Goal: Navigation & Orientation: Find specific page/section

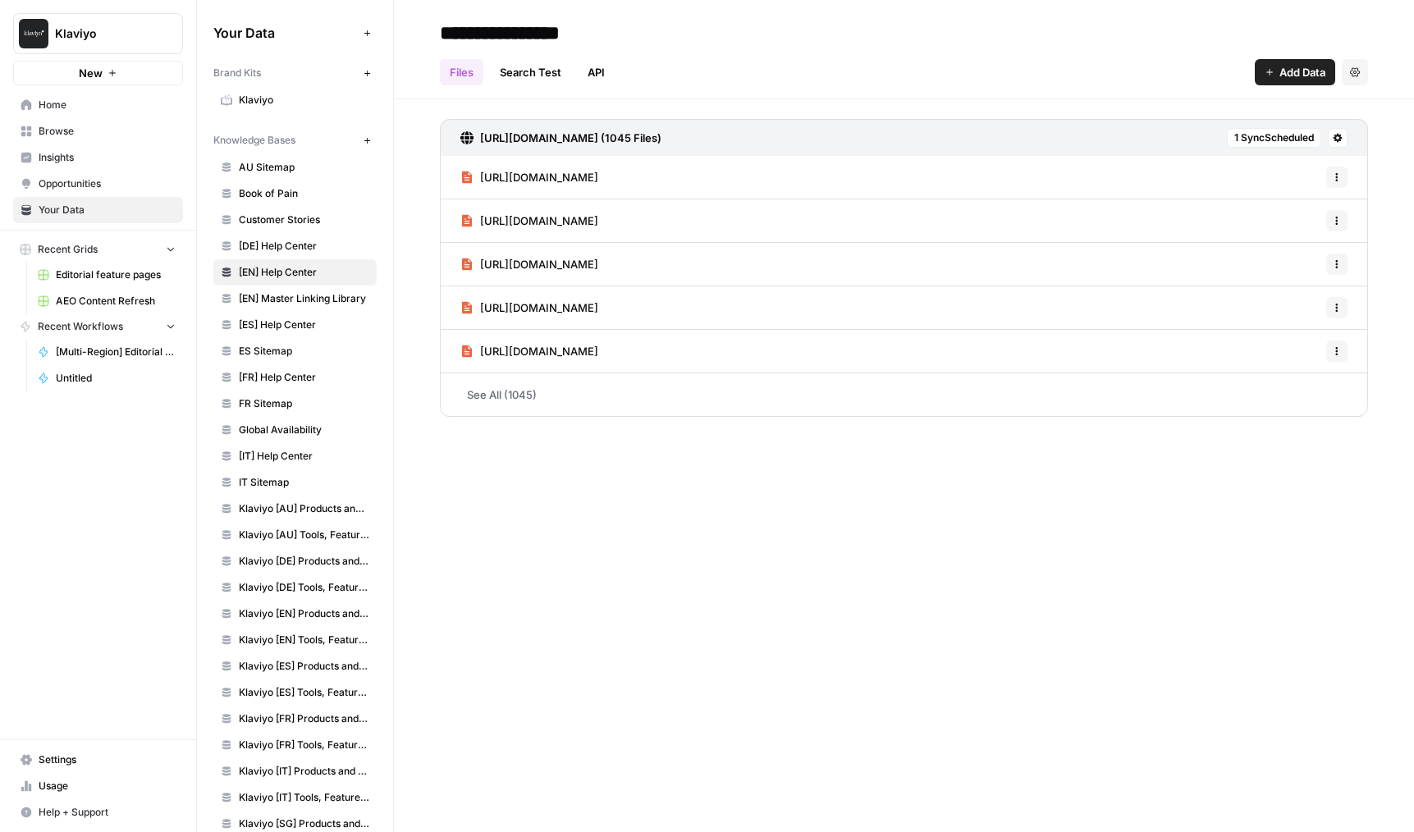
click at [285, 311] on link "[EN] Master Linking Library" at bounding box center [294, 299] width 163 height 26
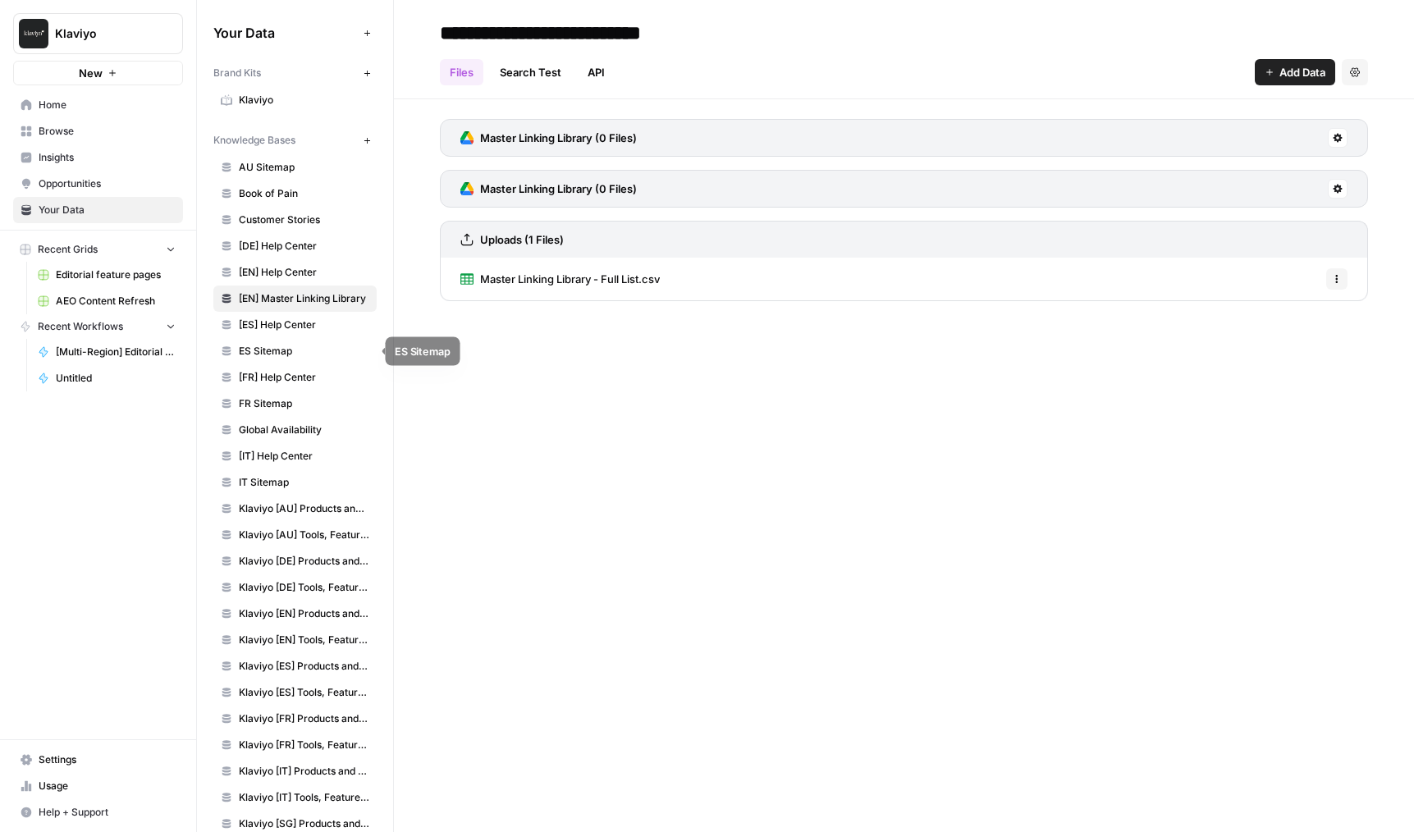
click at [284, 341] on link "ES Sitemap" at bounding box center [294, 351] width 163 height 26
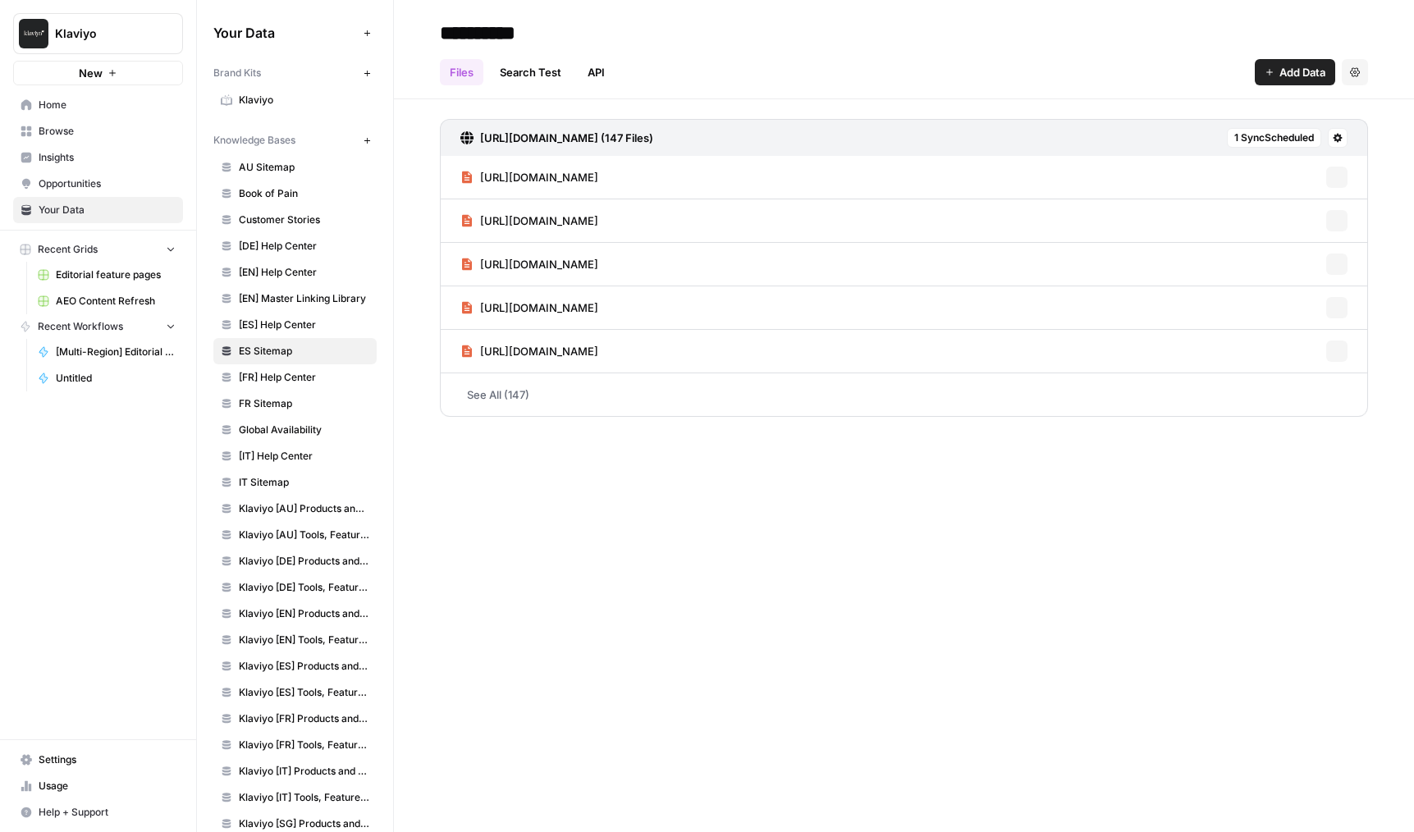
click at [291, 383] on span "[FR] Help Center" at bounding box center [304, 377] width 131 height 15
click at [298, 433] on span "Global Availability" at bounding box center [304, 430] width 131 height 15
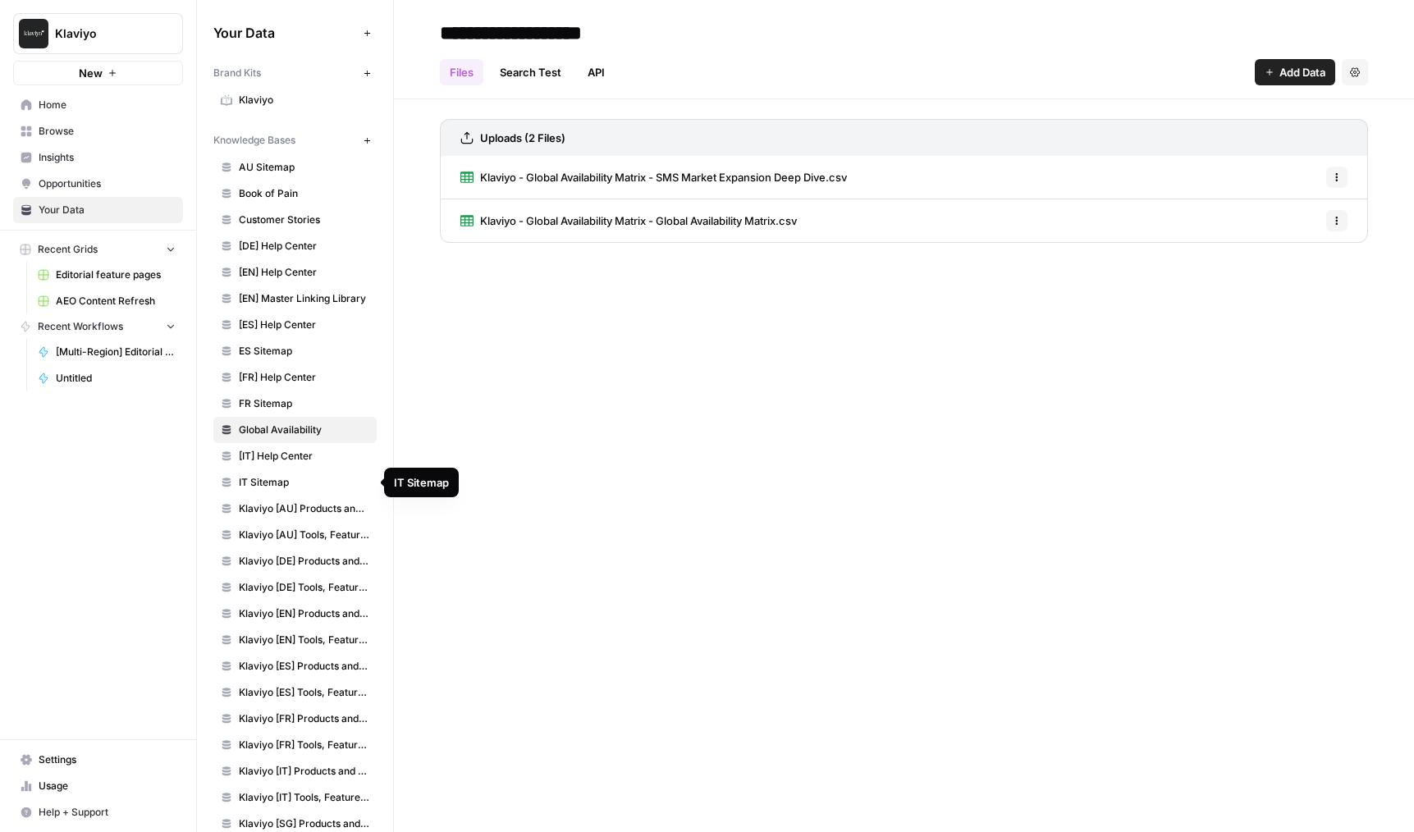
click at [296, 488] on span "IT Sitemap" at bounding box center [304, 482] width 131 height 15
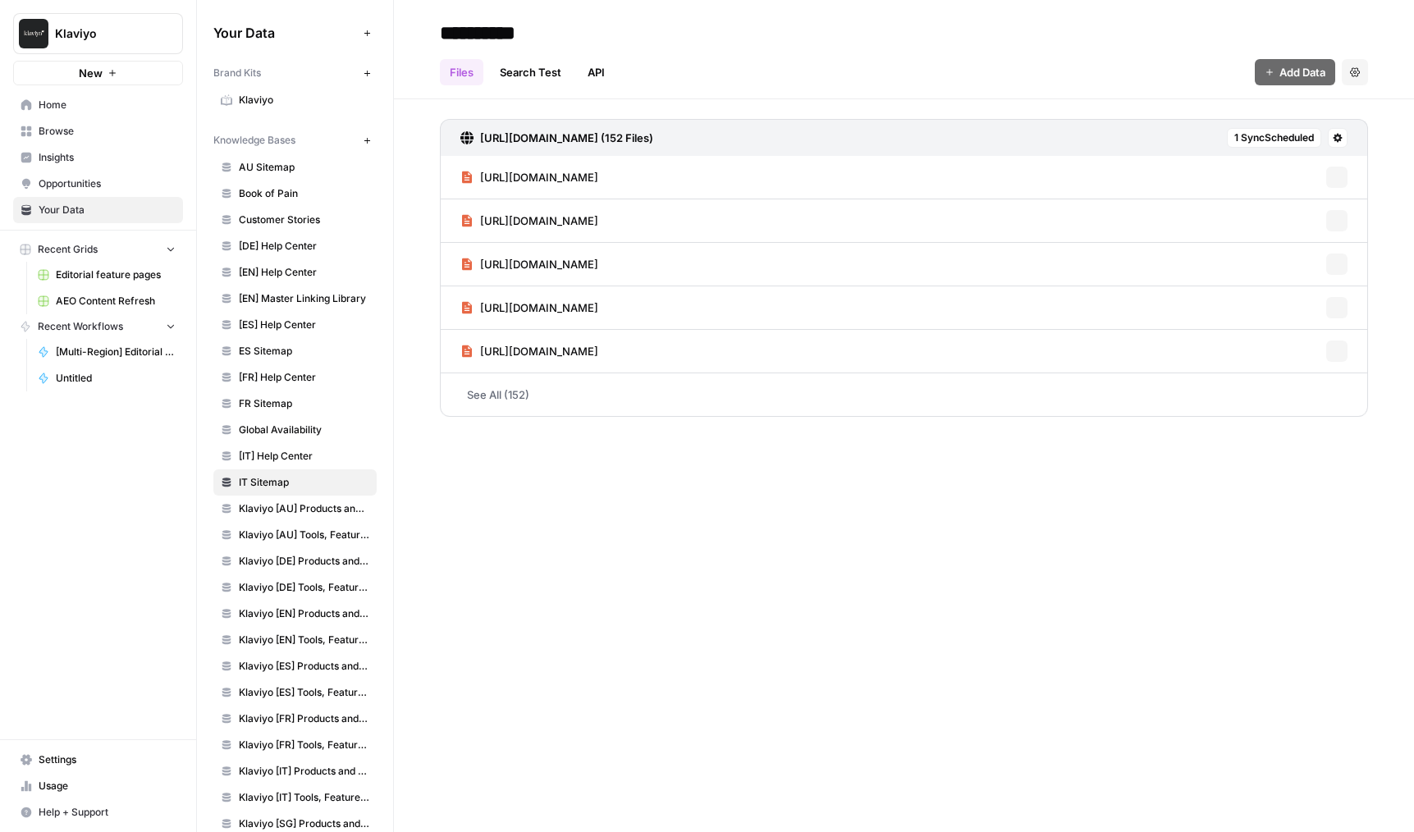
click at [305, 325] on span "[ES] Help Center" at bounding box center [304, 325] width 131 height 15
click at [303, 500] on link "Klaviyo [AU] Products and Solutions" at bounding box center [294, 509] width 163 height 26
click at [301, 526] on link "Klaviyo [AU] Tools, Features, Marketing Resources, Glossary, Blogs" at bounding box center [294, 535] width 163 height 26
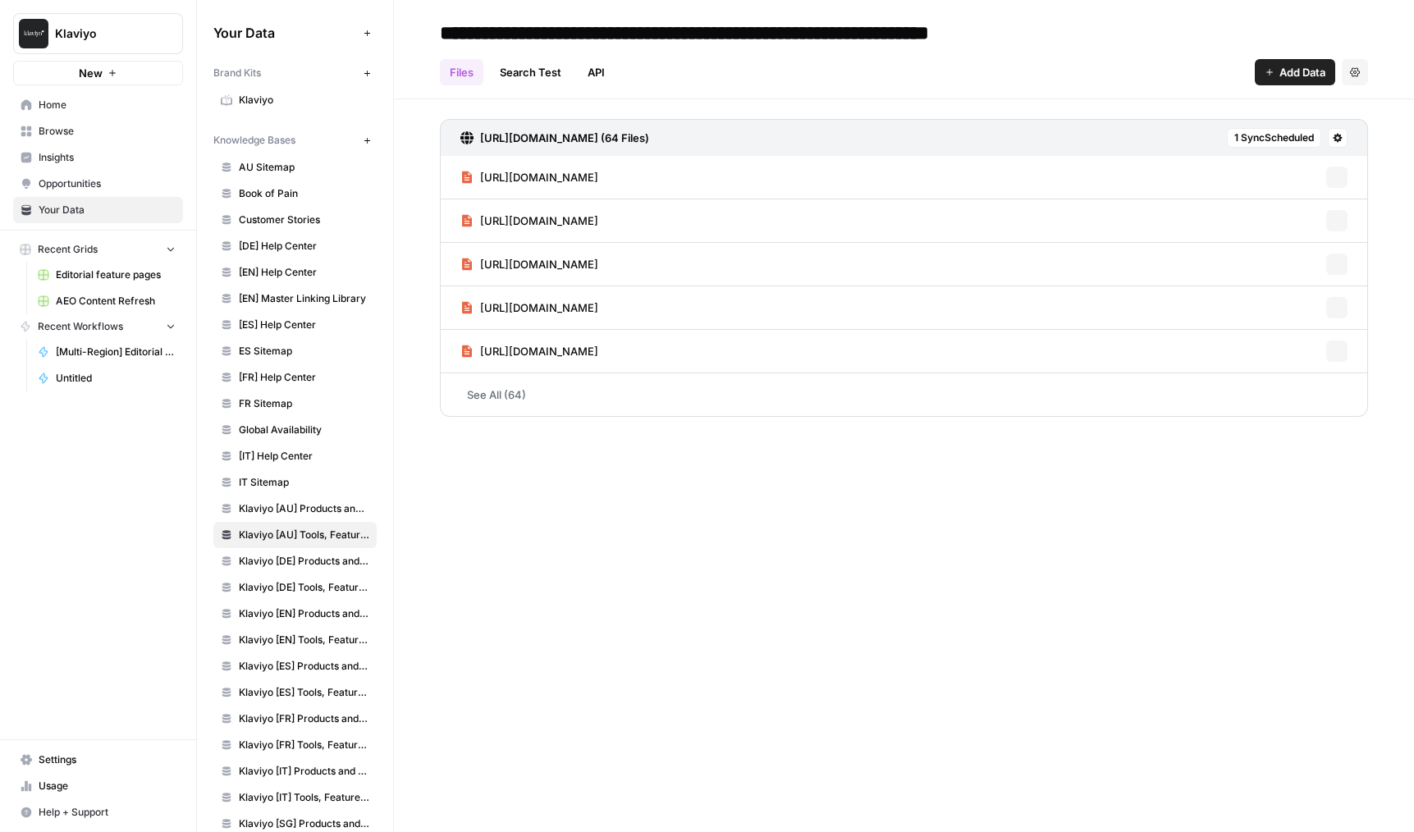
click at [301, 561] on span "Klaviyo [DE] Products and Solutions" at bounding box center [304, 561] width 131 height 15
click at [478, 578] on div "**********" at bounding box center [904, 416] width 1020 height 832
